Goal: Find specific page/section: Find specific page/section

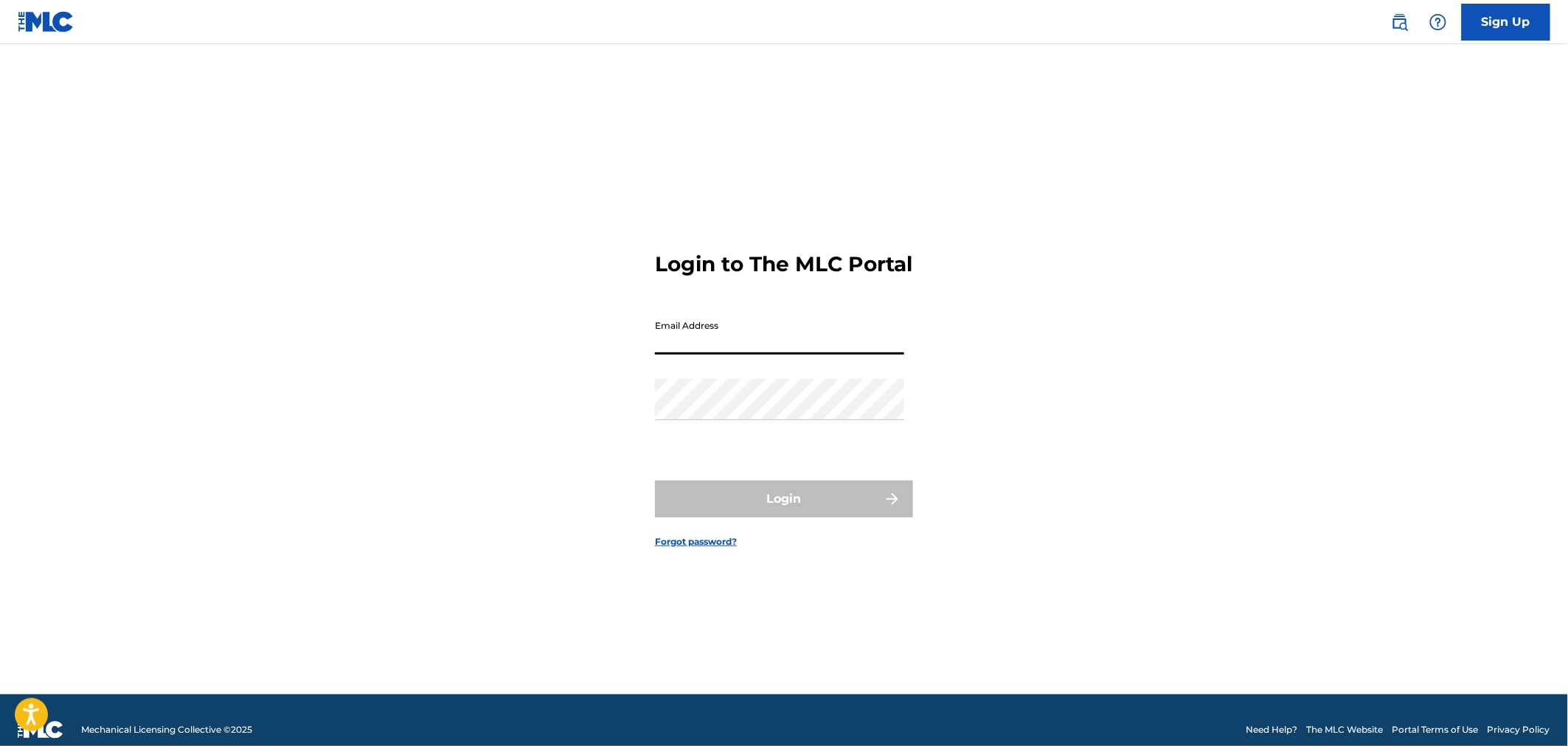
drag, startPoint x: 804, startPoint y: 337, endPoint x: 788, endPoint y: 353, distance: 22.6
click at [804, 337] on input "Email Address" at bounding box center [779, 333] width 249 height 42
type input "[PERSON_NAME][EMAIL_ADDRESS][DOMAIN_NAME]"
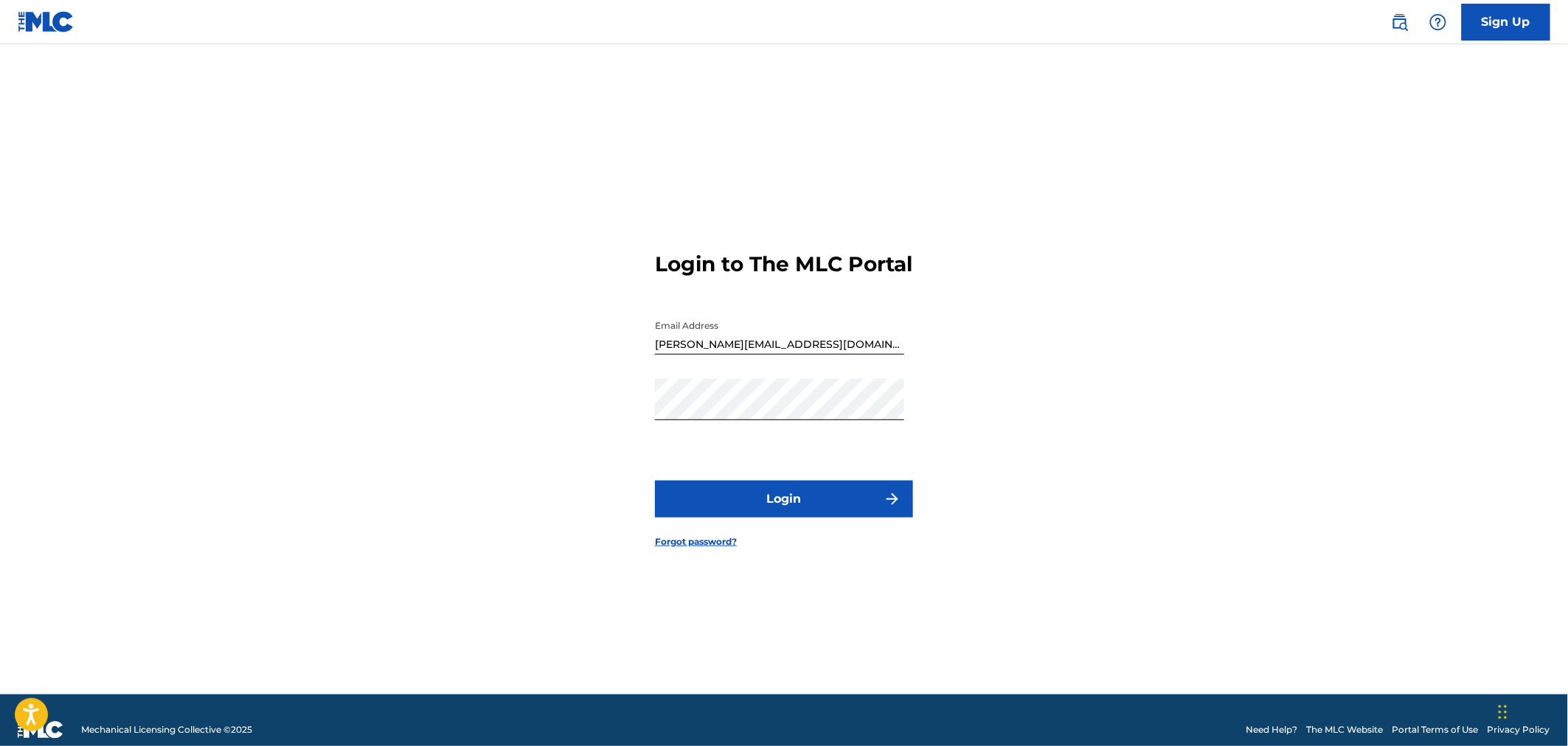
click at [714, 517] on button "Login" at bounding box center [783, 499] width 258 height 37
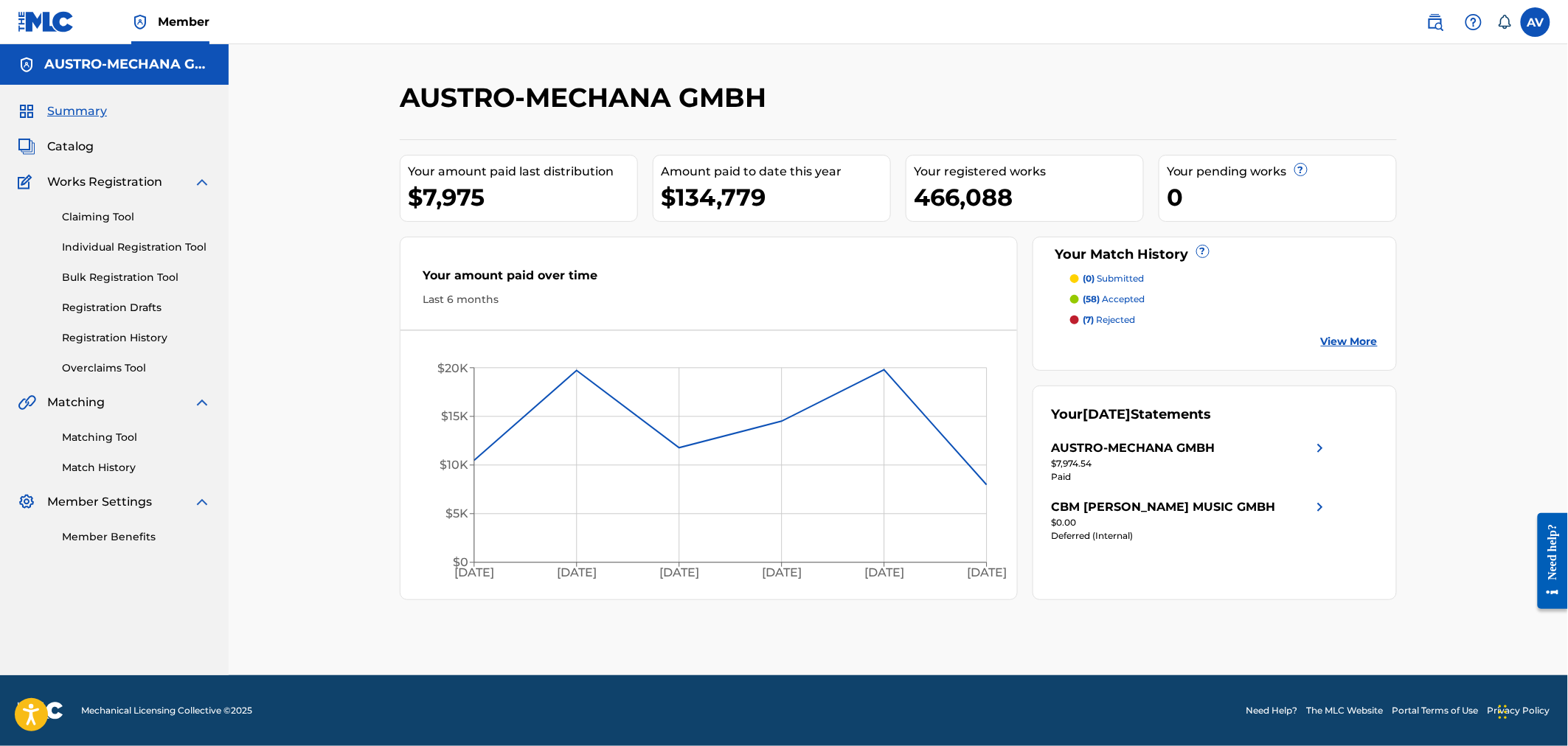
click at [92, 150] on span "Catalog" at bounding box center [70, 147] width 47 height 18
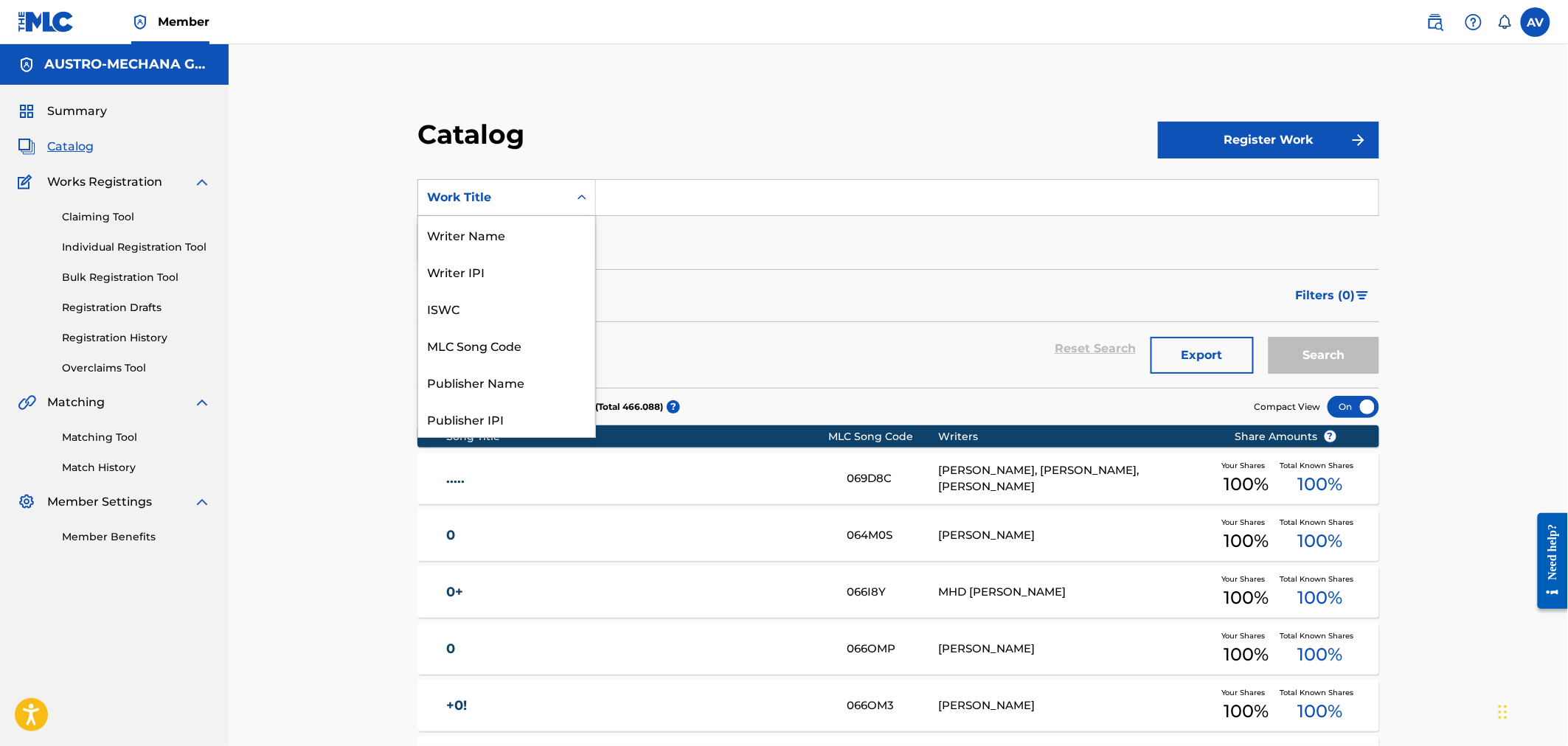
click at [563, 216] on div "12 results available. Use Up and Down to choose options, press Enter to select …" at bounding box center [506, 198] width 179 height 37
click at [488, 347] on div "MLC Song Code" at bounding box center [506, 345] width 177 height 37
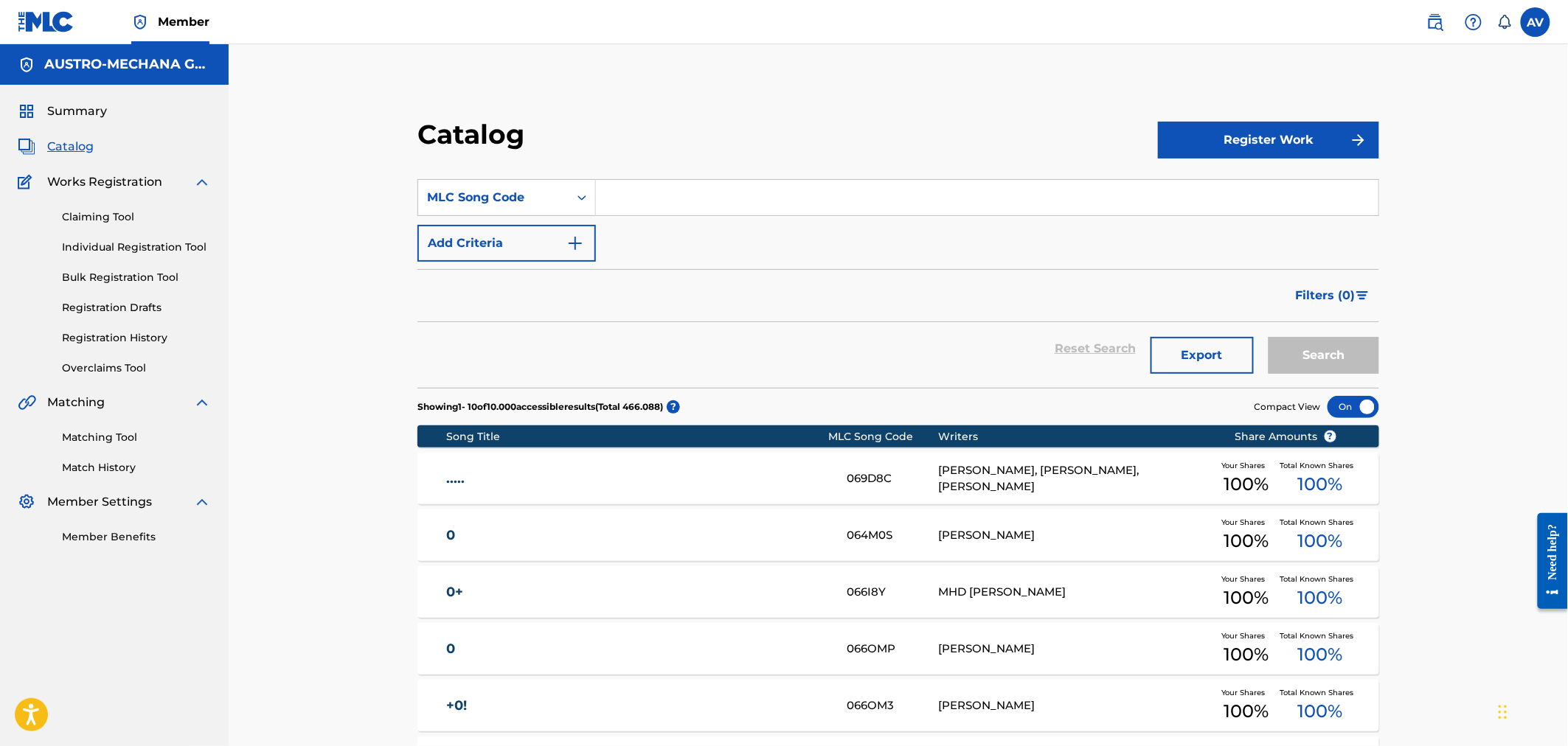
click at [656, 205] on input "Search Form" at bounding box center [986, 198] width 782 height 35
paste input "AVCS6T"
type input "AVCS6T"
click at [1383, 359] on div "Catalog Register Work SearchWithCriteriaaf12ab98-4ab9-4128-8d07-1244a4108698 ML…" at bounding box center [898, 604] width 997 height 973
click at [1360, 367] on button "Search" at bounding box center [1324, 355] width 111 height 37
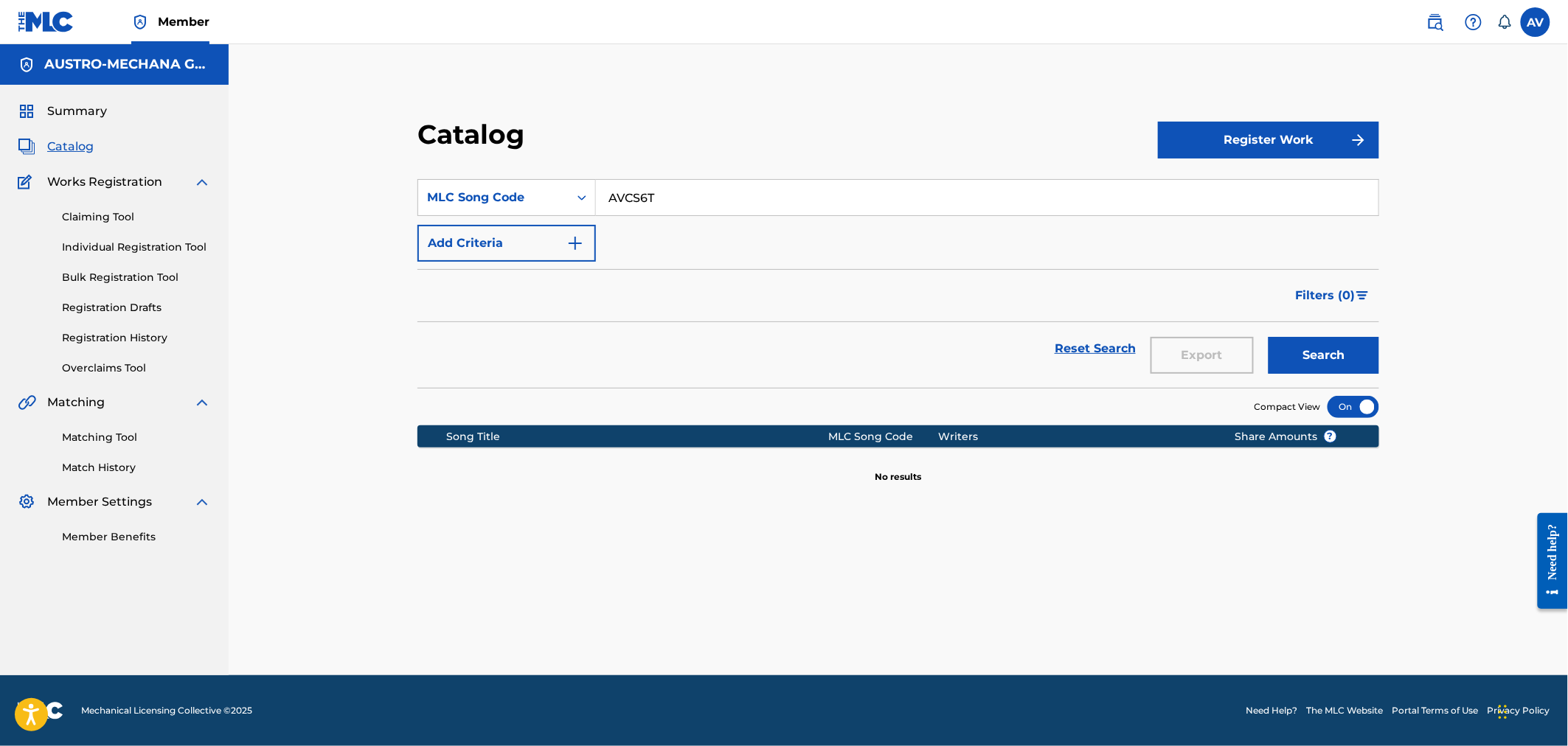
click at [1346, 347] on button "Search" at bounding box center [1324, 355] width 111 height 37
click at [736, 201] on input "AVCS6T" at bounding box center [986, 198] width 782 height 35
